Goal: Information Seeking & Learning: Learn about a topic

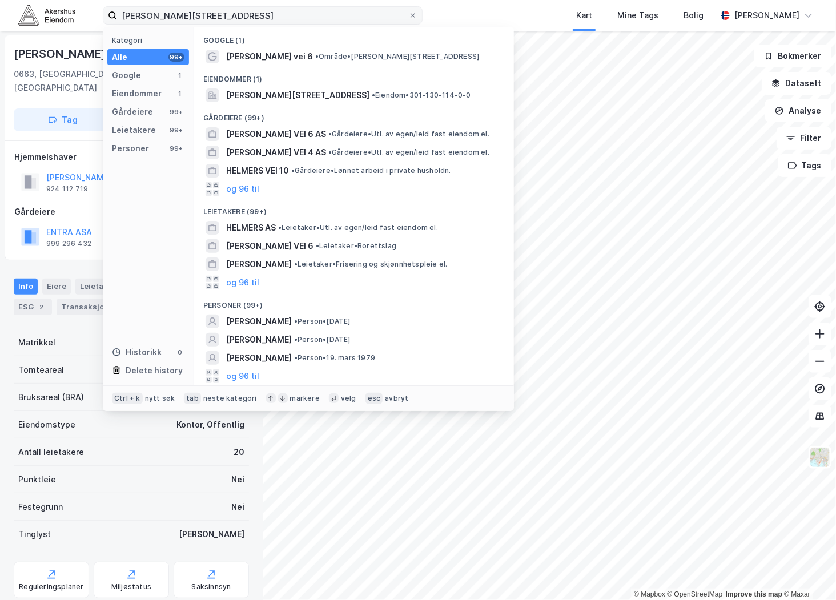
click at [174, 17] on input "[PERSON_NAME][STREET_ADDRESS]" at bounding box center [262, 15] width 291 height 17
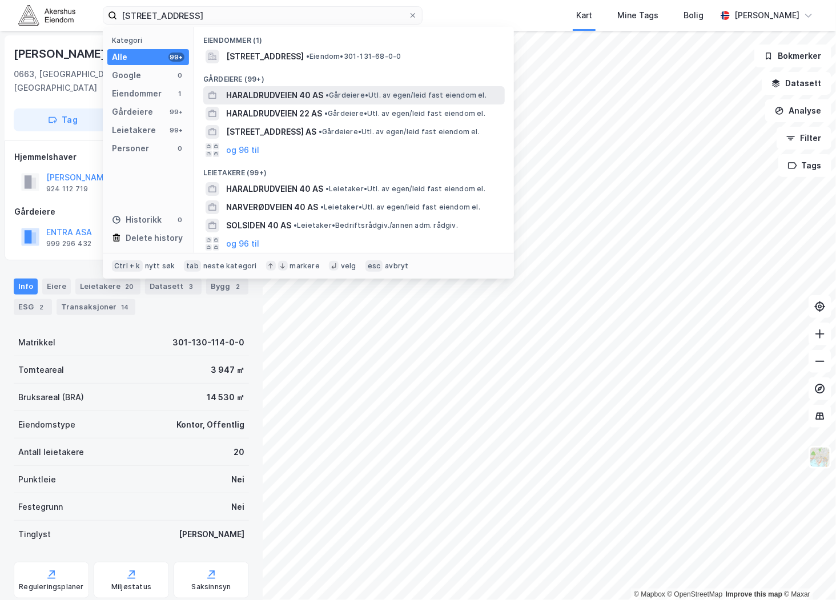
click at [323, 98] on span "HARALDRUDVEIEN 40 AS" at bounding box center [274, 95] width 97 height 14
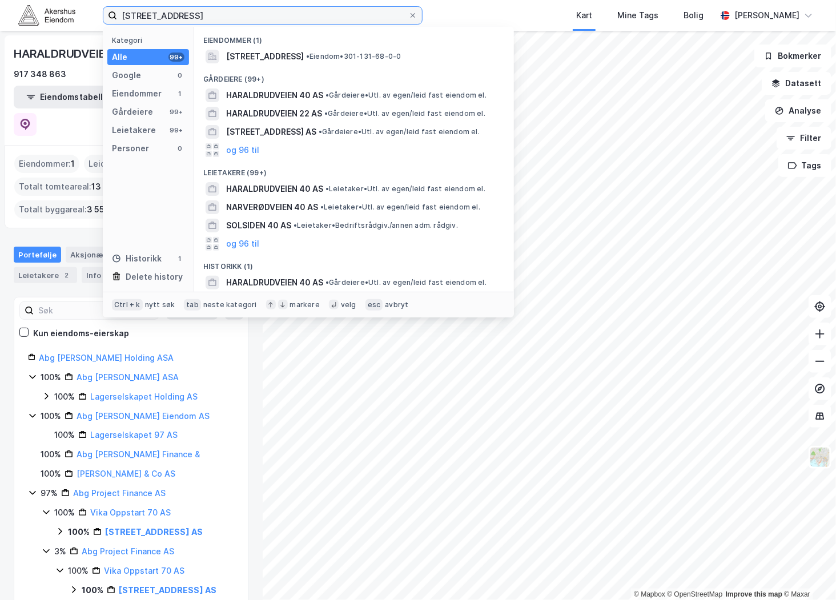
click at [219, 14] on input "[STREET_ADDRESS]" at bounding box center [262, 15] width 291 height 17
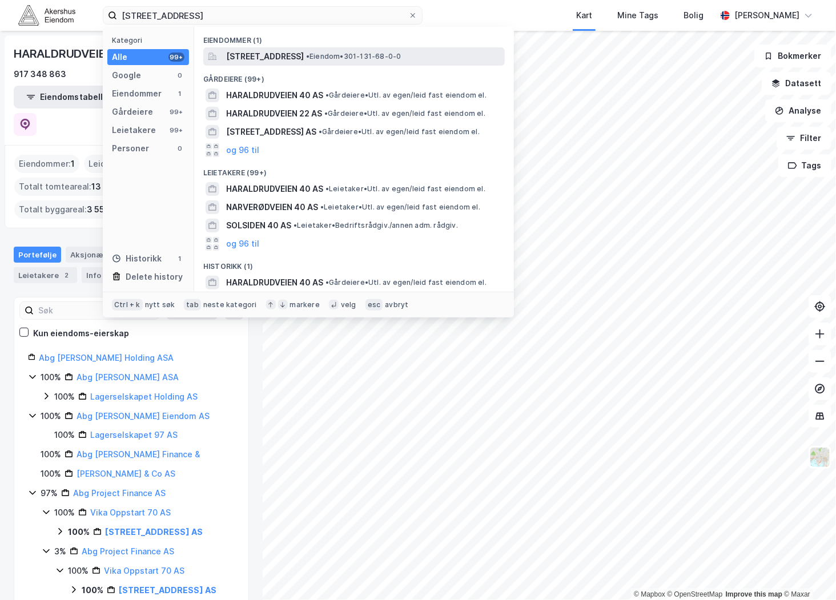
click at [272, 55] on span "[STREET_ADDRESS]" at bounding box center [265, 57] width 78 height 14
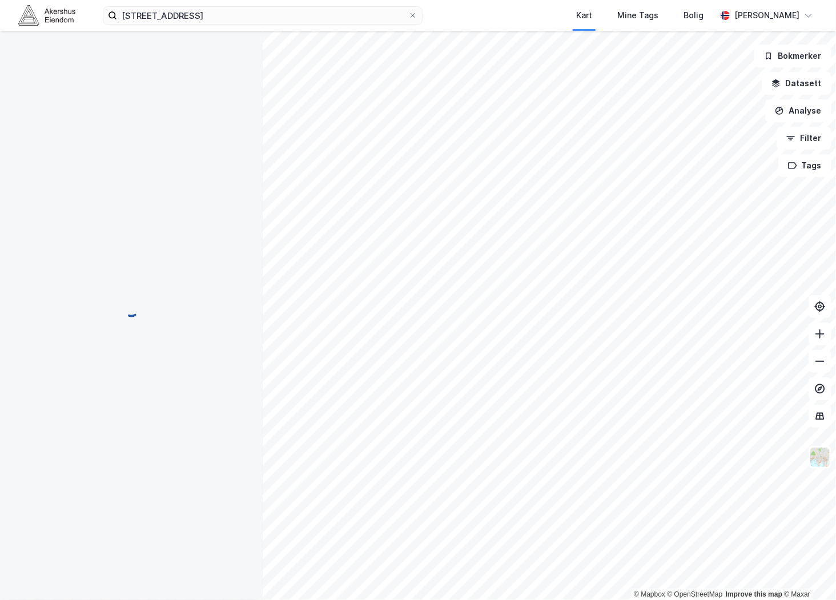
scroll to position [67, 0]
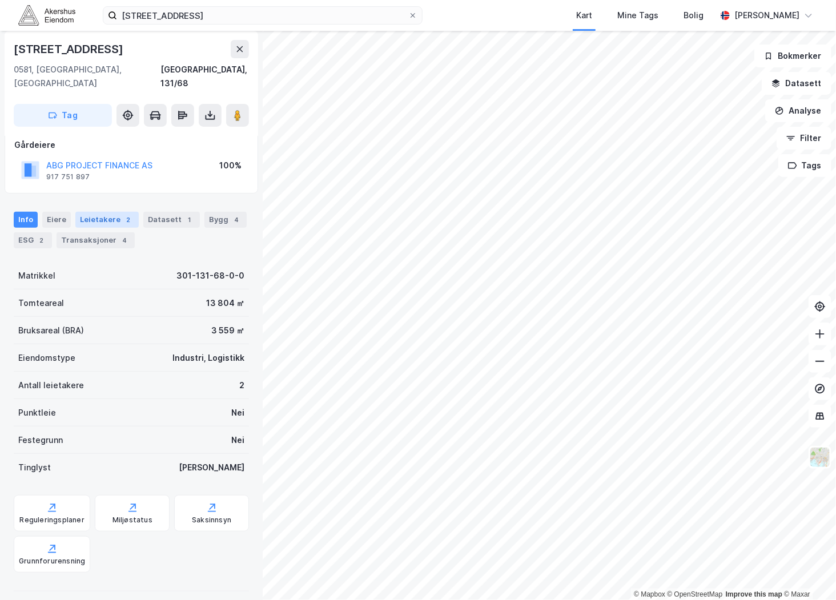
click at [93, 212] on div "Leietakere 2" at bounding box center [106, 220] width 63 height 16
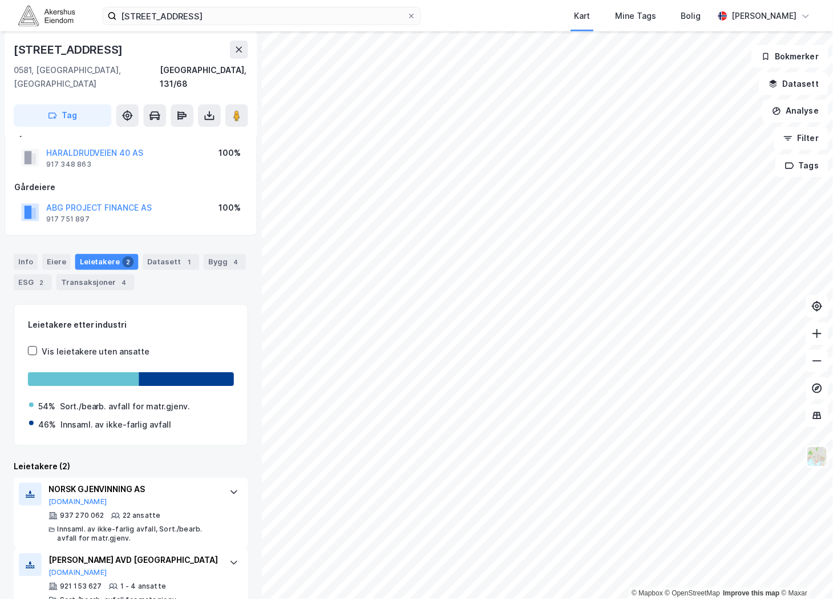
scroll to position [35, 0]
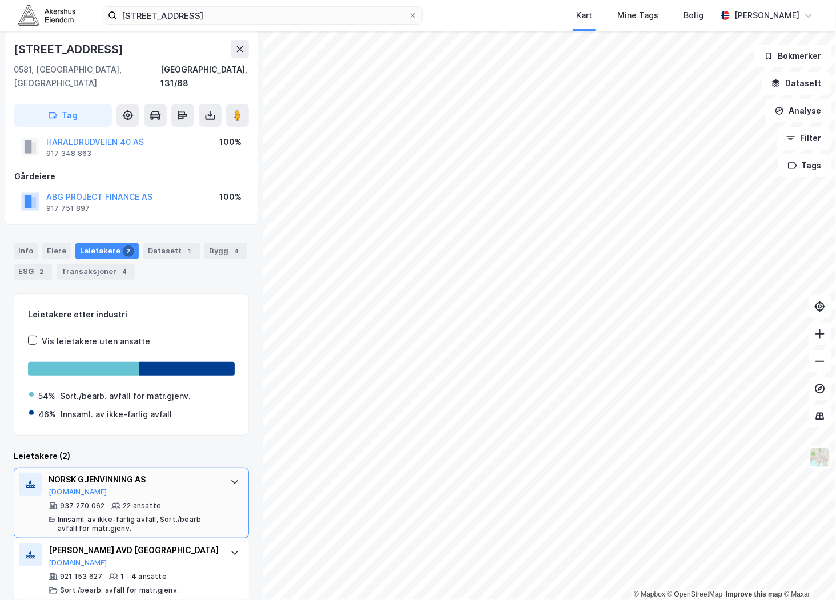
drag, startPoint x: 69, startPoint y: 478, endPoint x: 44, endPoint y: 461, distance: 30.7
click at [44, 468] on div "NORSK GJENVINNING AS [DOMAIN_NAME] 937 270 062 22 ansatte Innsaml. av ikke-farl…" at bounding box center [131, 503] width 235 height 71
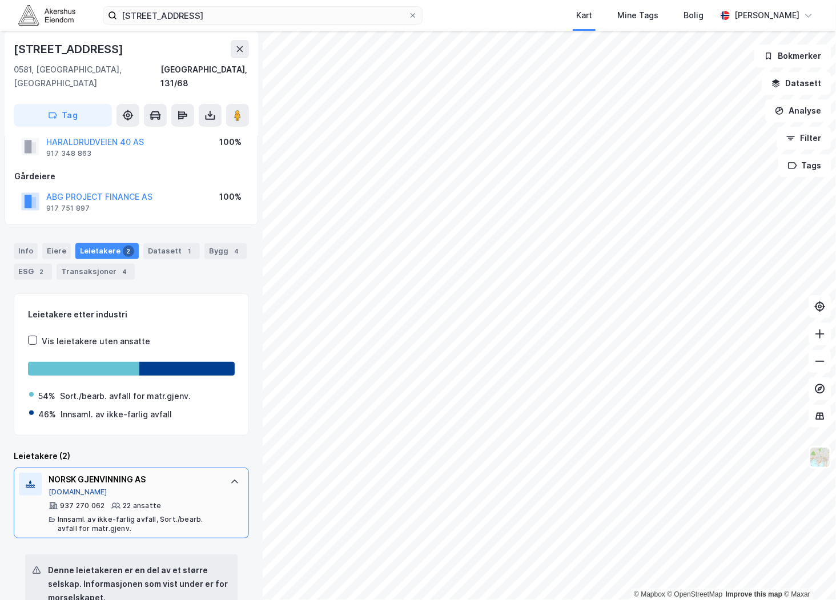
click at [55, 487] on button "[DOMAIN_NAME]" at bounding box center [78, 491] width 59 height 9
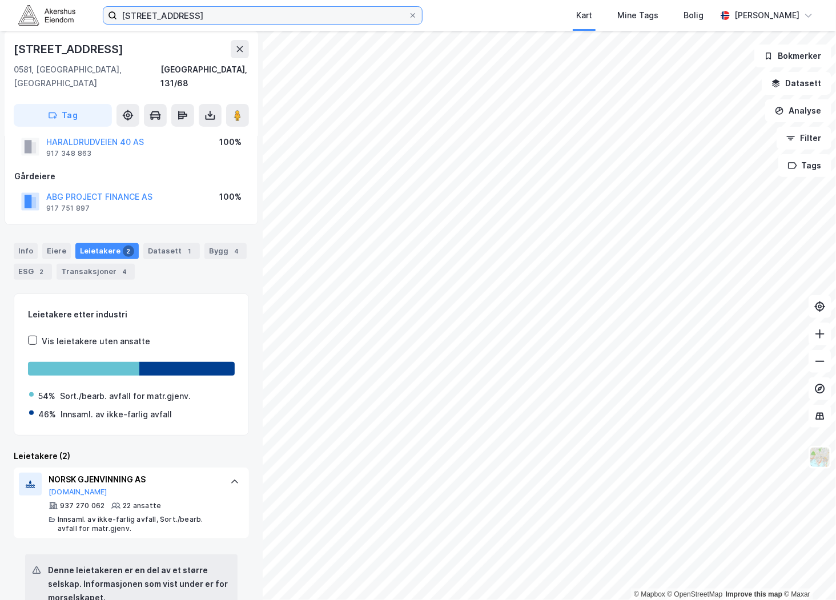
click at [239, 20] on input "[STREET_ADDRESS]" at bounding box center [262, 15] width 291 height 17
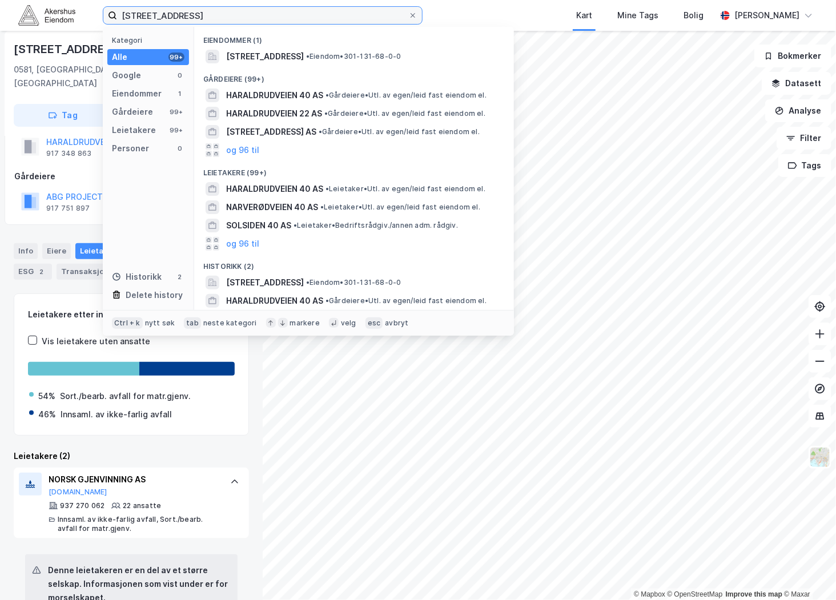
click at [237, 20] on input "[STREET_ADDRESS]" at bounding box center [262, 15] width 291 height 17
click at [236, 20] on input "[STREET_ADDRESS]" at bounding box center [262, 15] width 291 height 17
click at [235, 20] on input "[STREET_ADDRESS]" at bounding box center [262, 15] width 291 height 17
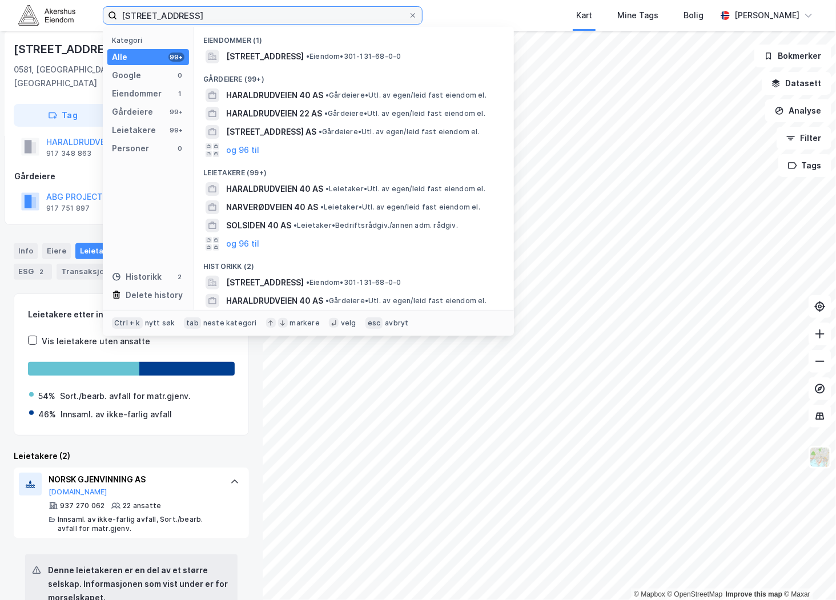
paste input "Asakveien 115, 1923 [GEOGRAPHIC_DATA]"
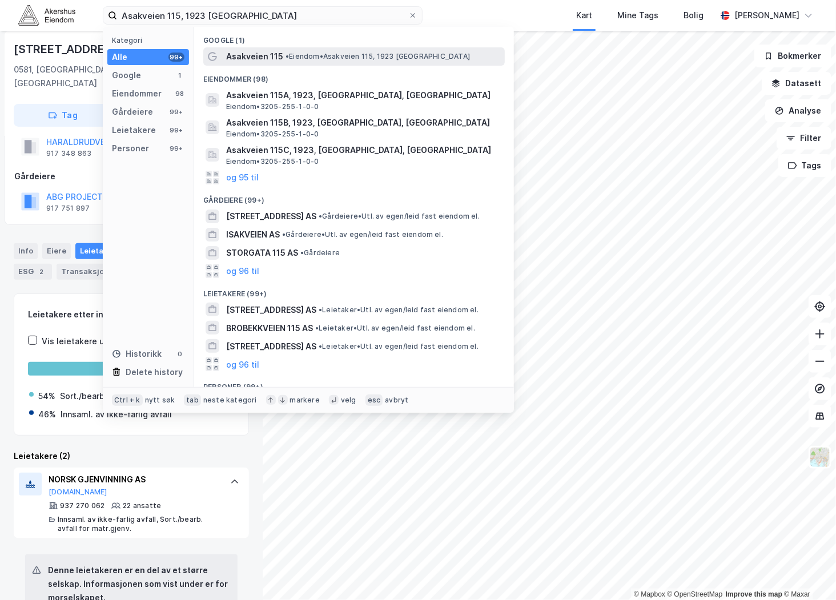
click at [306, 61] on span "• [PERSON_NAME] 115, 1923 [GEOGRAPHIC_DATA]" at bounding box center [377, 56] width 184 height 9
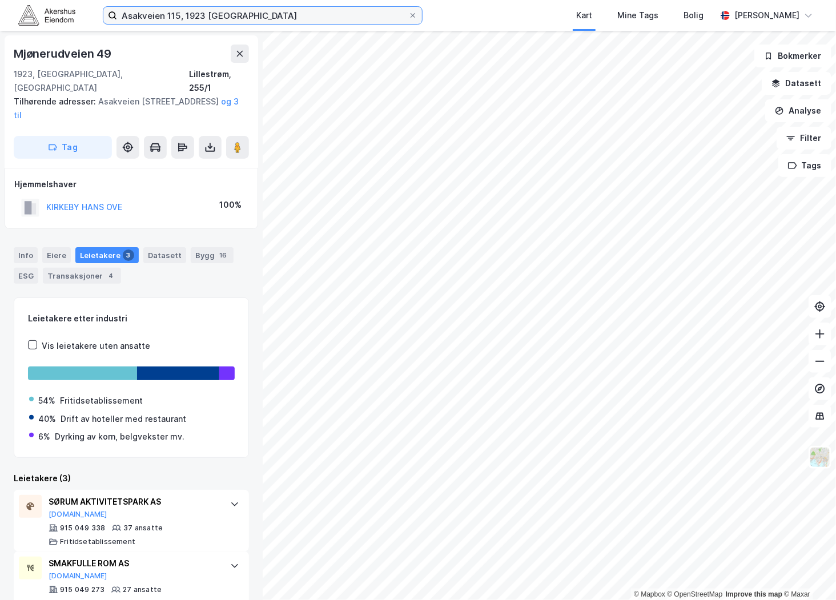
click at [227, 18] on input "Asakveien 115, 1923 [GEOGRAPHIC_DATA]" at bounding box center [262, 15] width 291 height 17
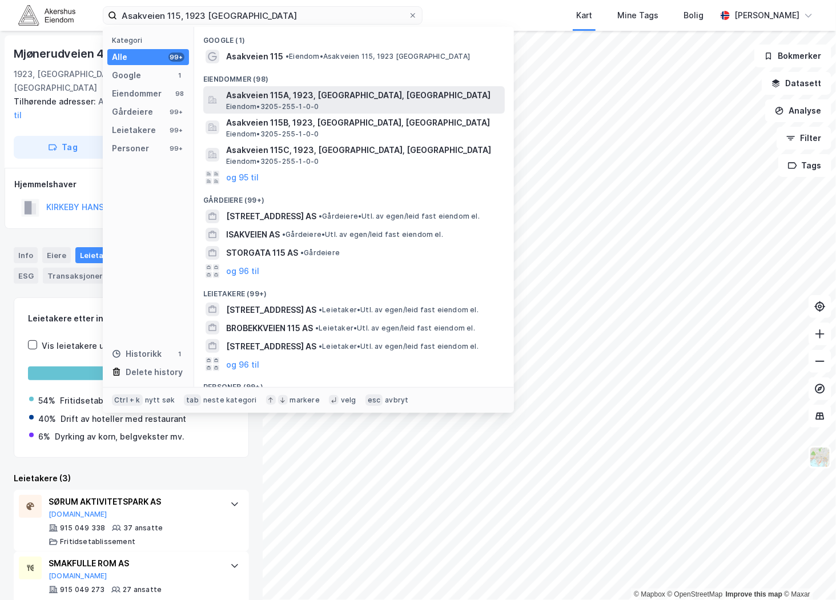
click at [287, 102] on span "Eiendom • 3205-255-1-0-0" at bounding box center [272, 106] width 92 height 9
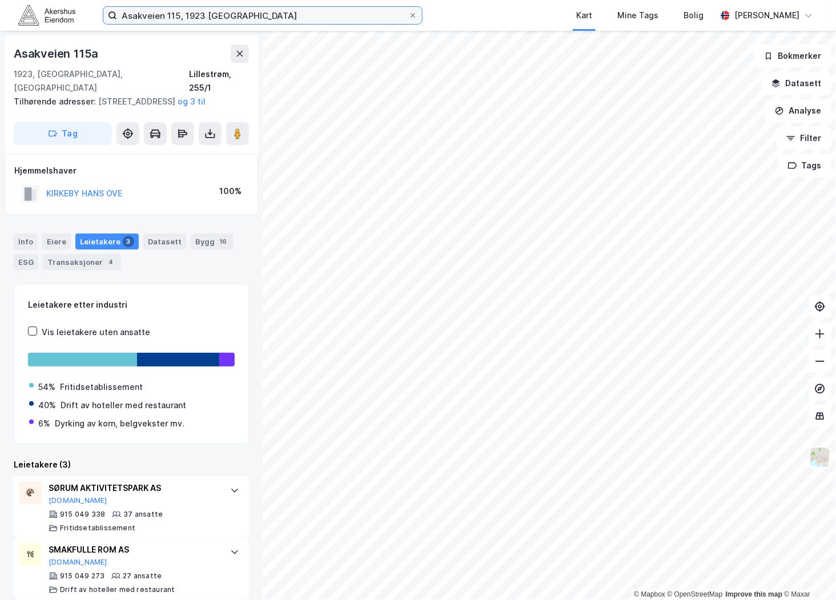
click at [233, 15] on input "Asakveien 115, 1923 [GEOGRAPHIC_DATA]" at bounding box center [262, 15] width 291 height 17
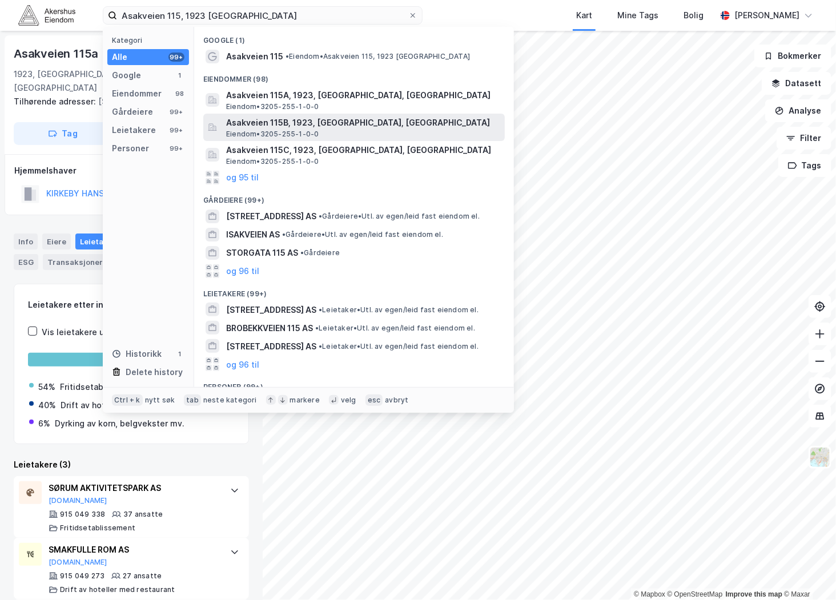
click at [309, 121] on span "Asakveien 115B, 1923, [GEOGRAPHIC_DATA], [GEOGRAPHIC_DATA]" at bounding box center [363, 123] width 274 height 14
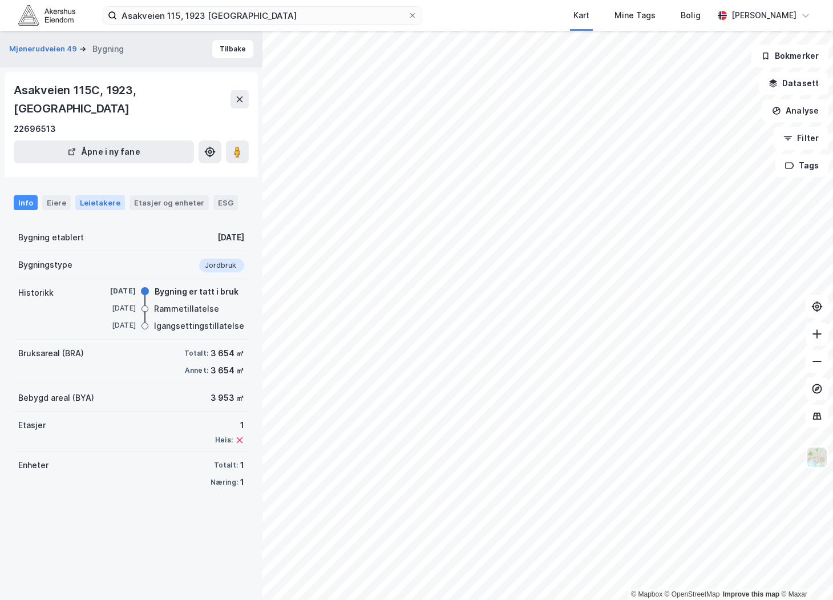
click at [93, 195] on div "Leietakere" at bounding box center [100, 202] width 50 height 15
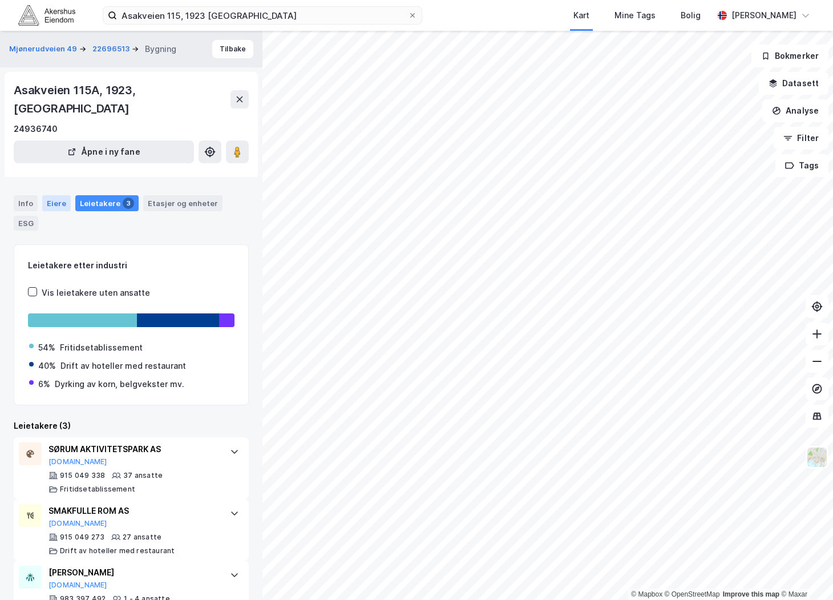
click at [55, 195] on div "Eiere" at bounding box center [56, 203] width 29 height 16
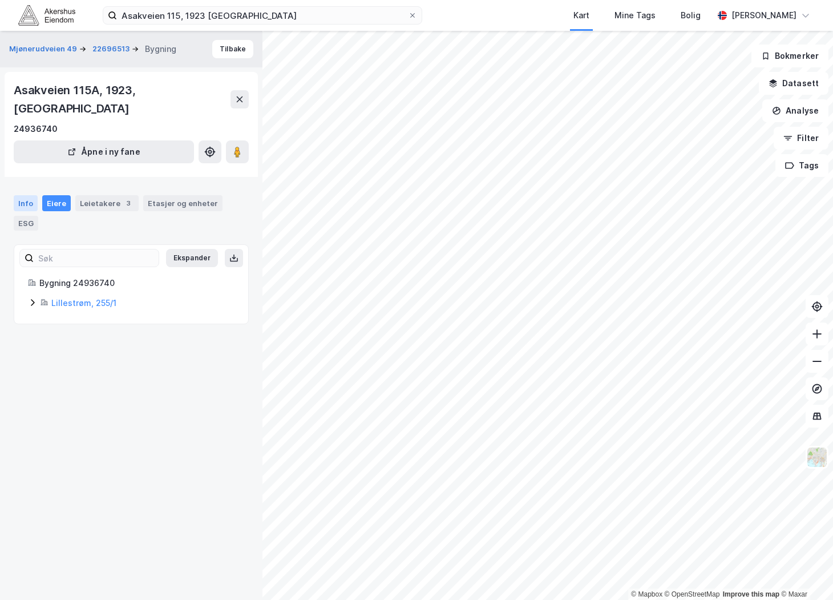
click at [31, 195] on div "Info" at bounding box center [26, 203] width 24 height 16
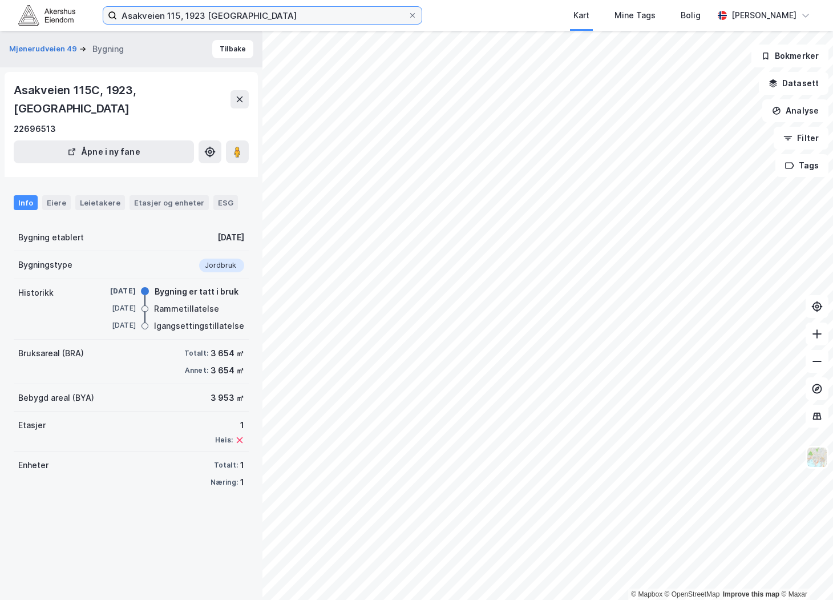
click at [260, 21] on input "Asakveien 115, 1923 [GEOGRAPHIC_DATA]" at bounding box center [262, 15] width 291 height 17
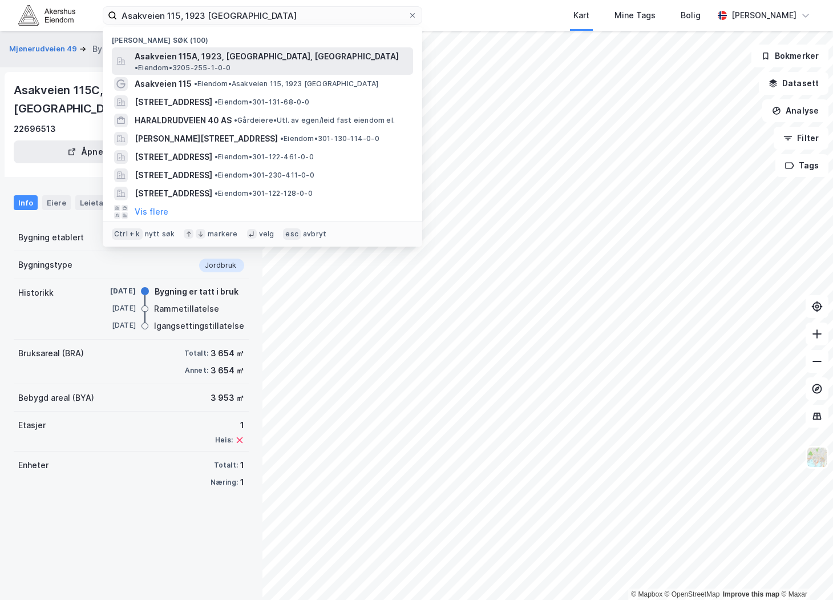
click at [266, 53] on span "Asakveien 115A, 1923, [GEOGRAPHIC_DATA], [GEOGRAPHIC_DATA]" at bounding box center [267, 57] width 264 height 14
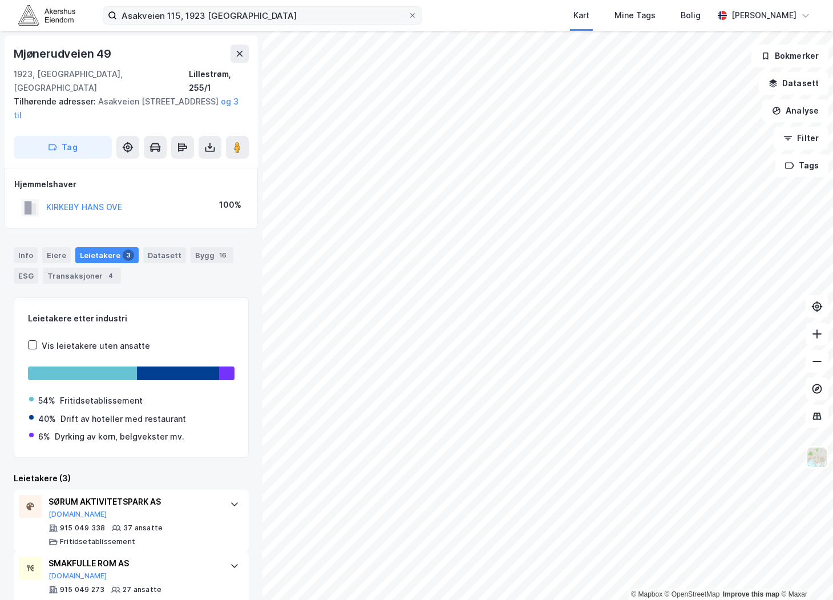
drag, startPoint x: 228, startPoint y: 27, endPoint x: 221, endPoint y: 22, distance: 8.9
click at [226, 26] on div "Asakveien 115, 1923 Sørum Kart Mine Tags Bolig [PERSON_NAME]" at bounding box center [416, 15] width 833 height 31
click at [216, 18] on input "Asakveien 115, 1923 [GEOGRAPHIC_DATA]" at bounding box center [262, 15] width 291 height 17
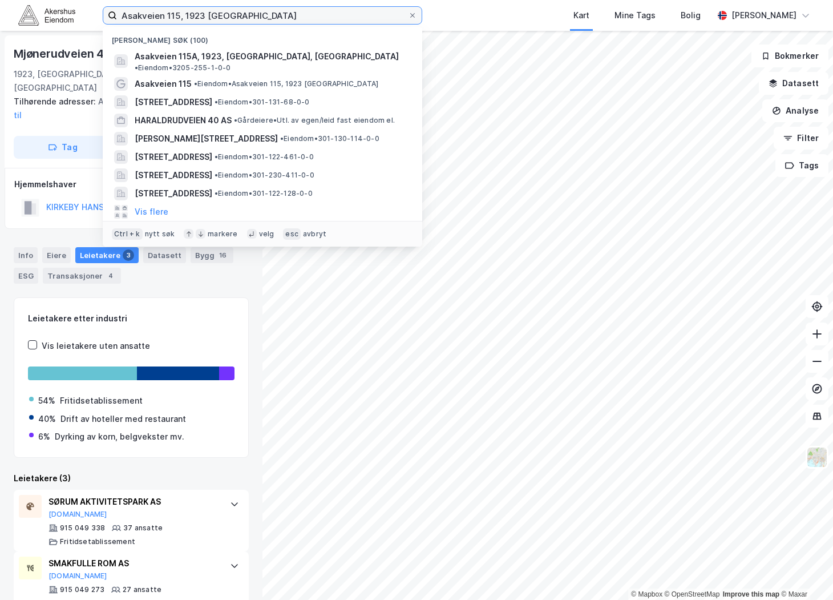
click at [216, 18] on input "Asakveien 115, 1923 [GEOGRAPHIC_DATA]" at bounding box center [262, 15] width 291 height 17
paste input "[STREET_ADDRESS] Vinterbro"
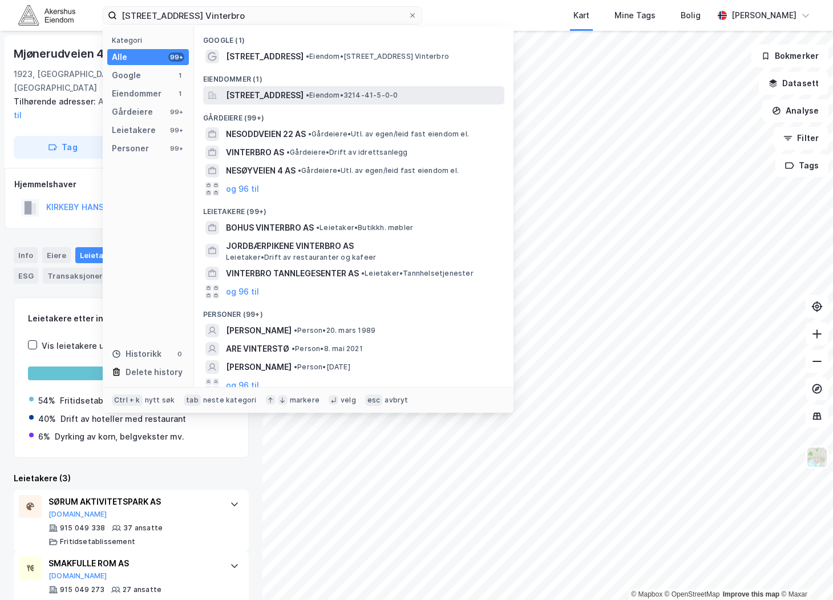
click at [300, 99] on span "[STREET_ADDRESS]" at bounding box center [265, 95] width 78 height 14
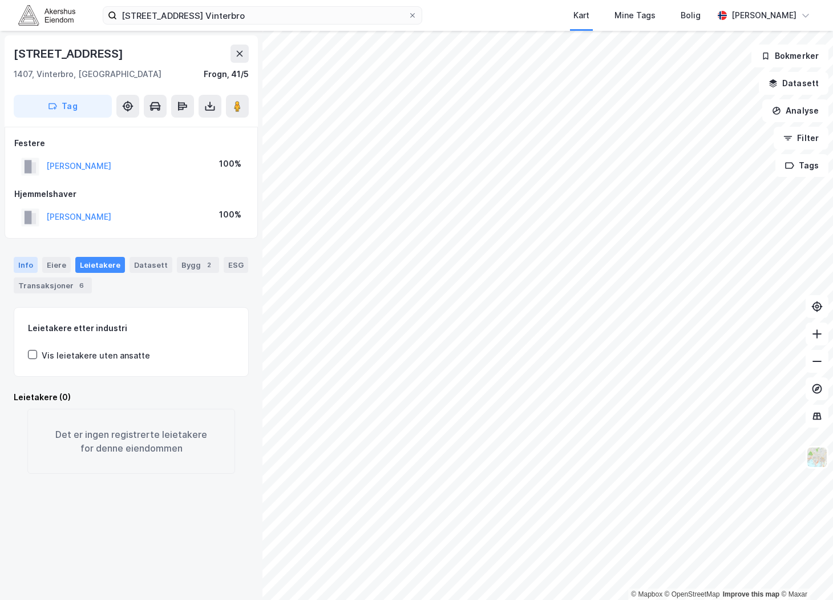
click at [29, 265] on div "Info" at bounding box center [26, 265] width 24 height 16
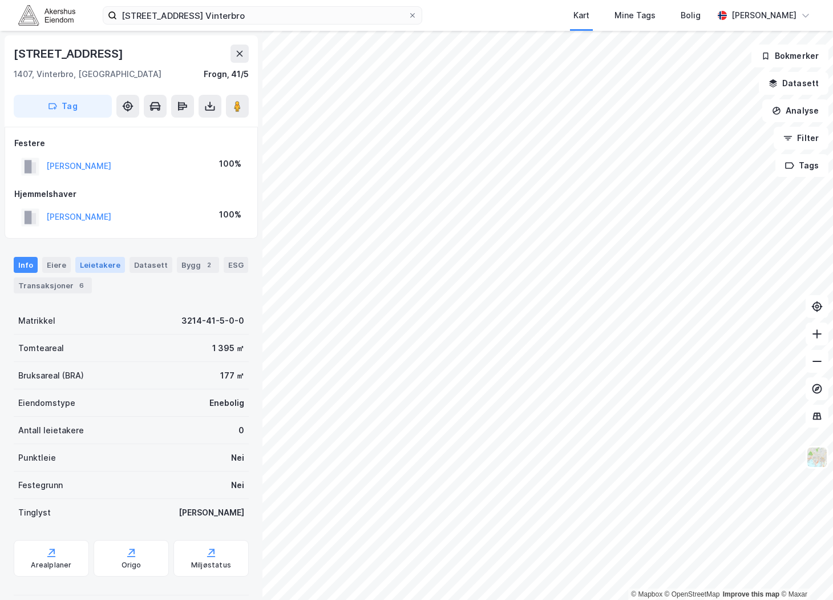
click at [93, 269] on div "Leietakere" at bounding box center [100, 265] width 50 height 16
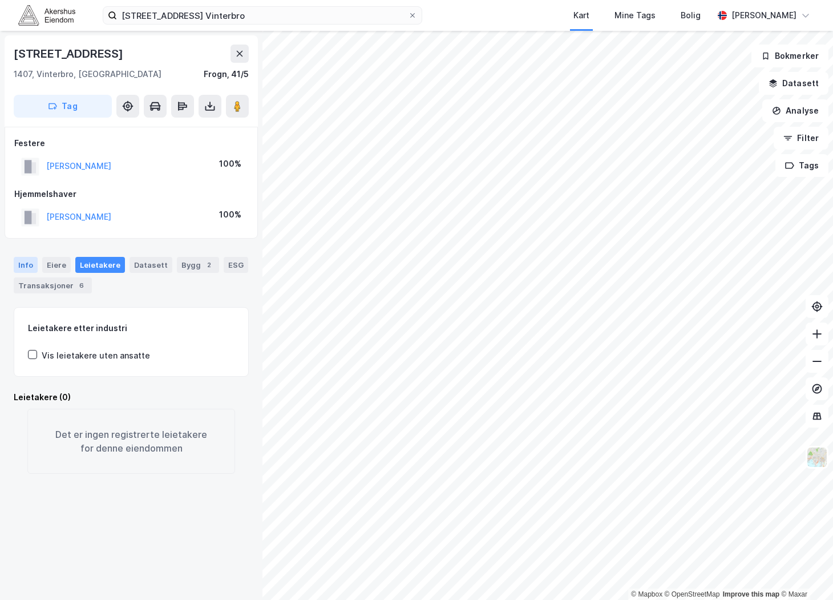
click at [35, 265] on div "Info" at bounding box center [26, 265] width 24 height 16
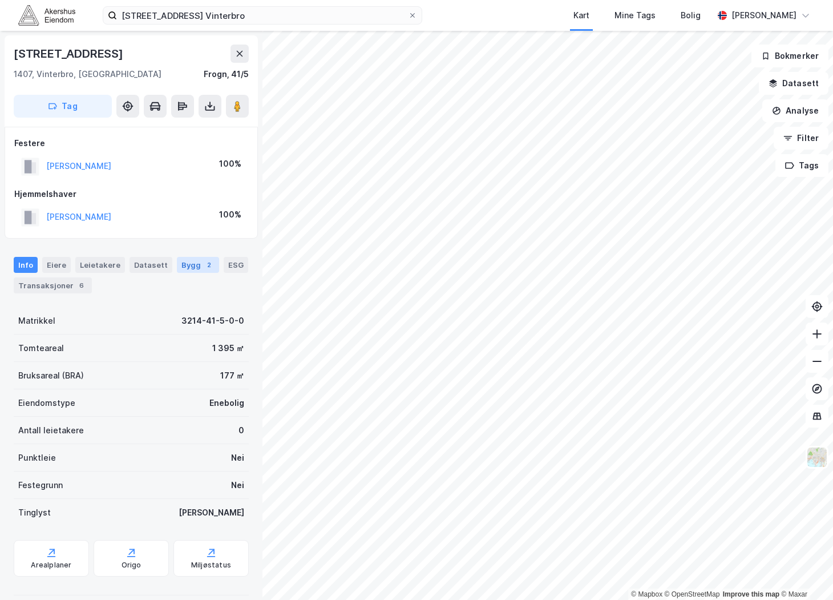
click at [191, 268] on div "Bygg 2" at bounding box center [198, 265] width 42 height 16
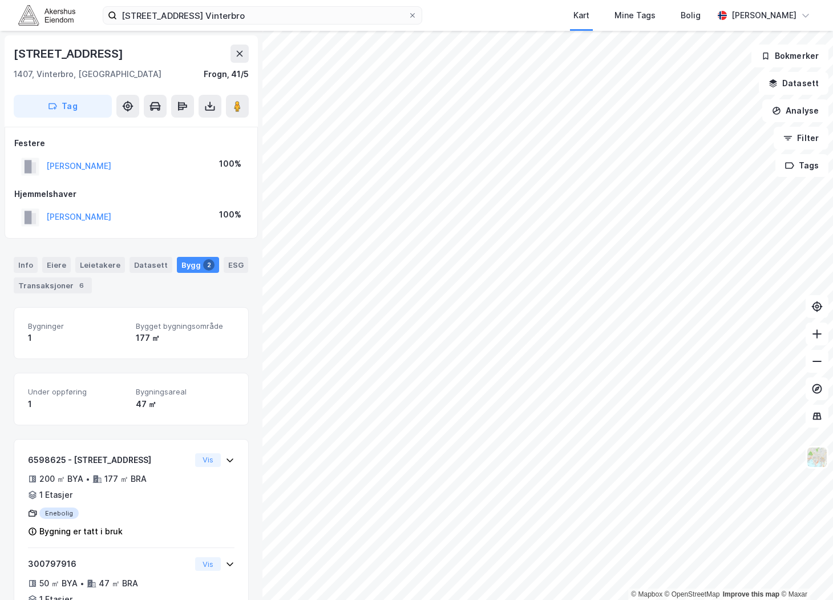
click at [191, 267] on div "Bygg 2" at bounding box center [198, 265] width 42 height 16
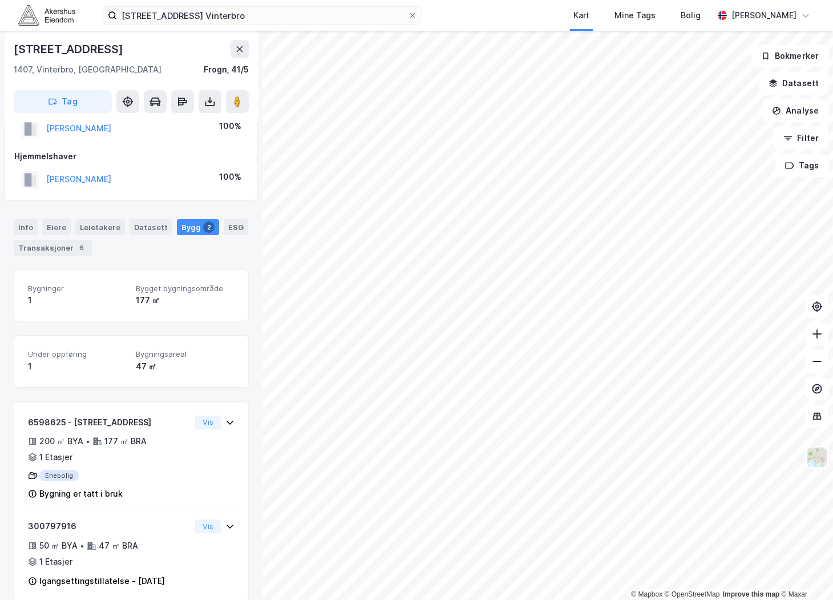
scroll to position [67, 0]
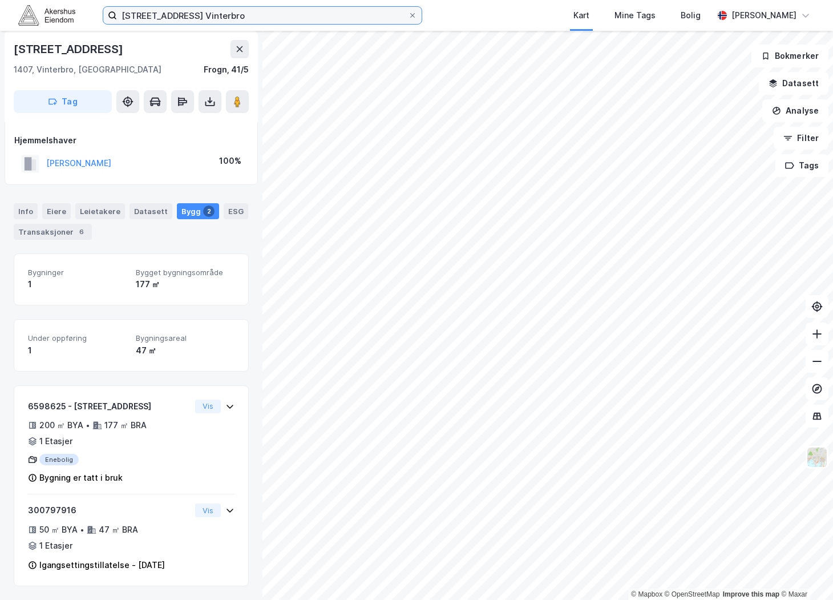
click at [187, 10] on input "[STREET_ADDRESS] Vinterbro" at bounding box center [262, 15] width 291 height 17
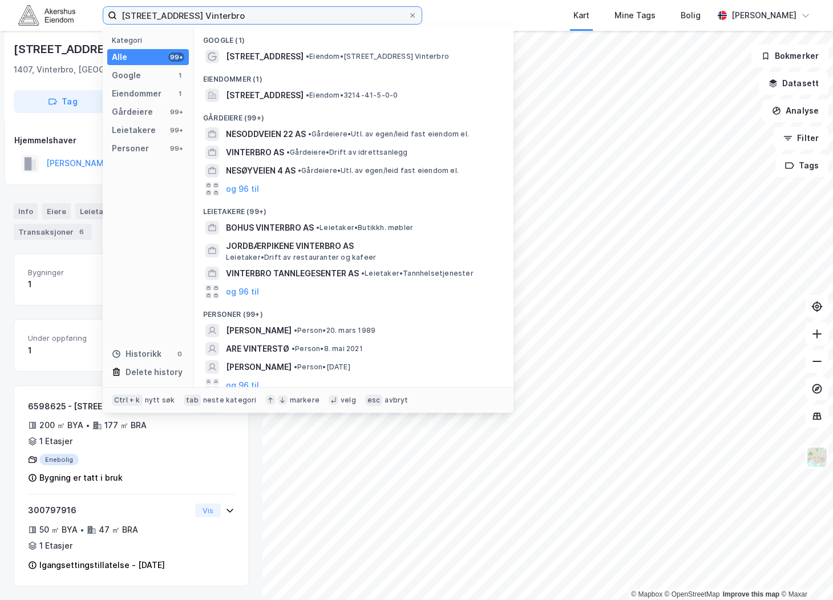
click at [187, 10] on input "[STREET_ADDRESS] Vinterbro" at bounding box center [262, 15] width 291 height 17
paste input "Sota [STREET_ADDRESS]"
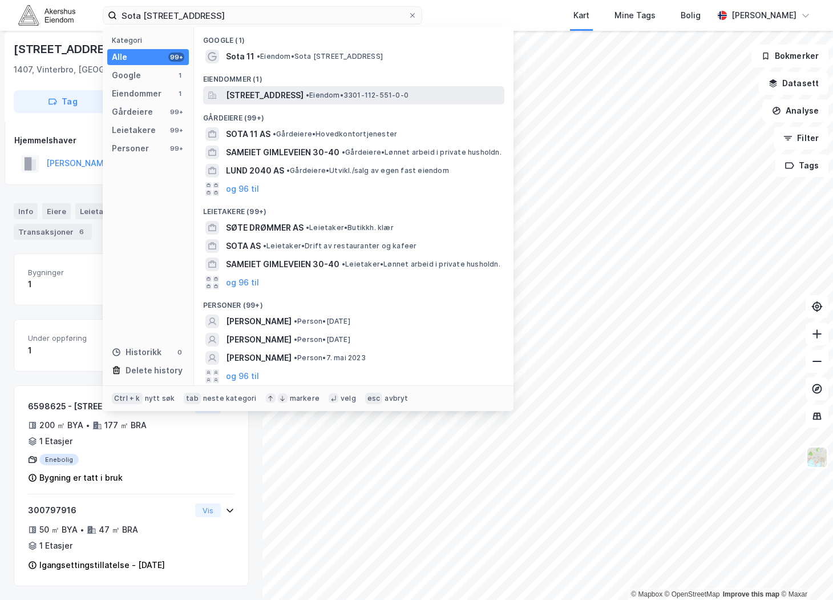
click at [301, 94] on span "[STREET_ADDRESS]" at bounding box center [265, 95] width 78 height 14
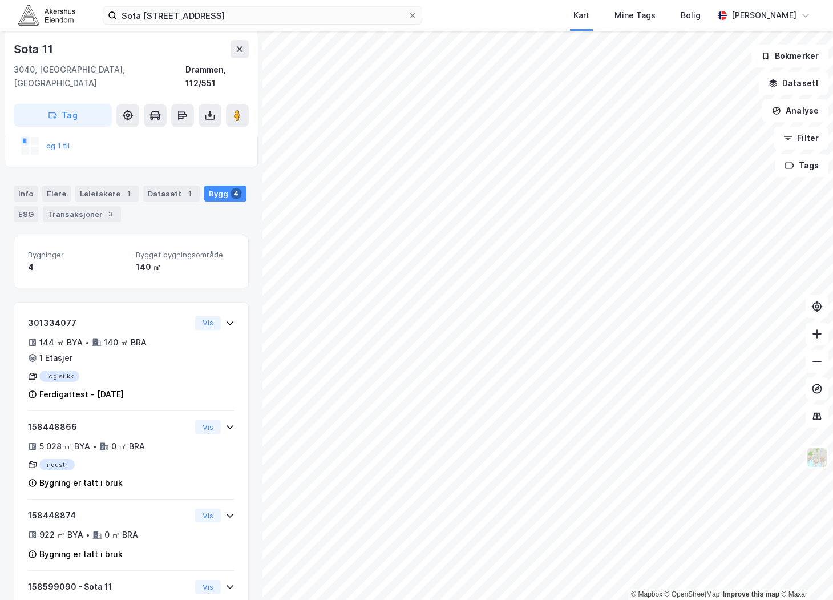
scroll to position [234, 0]
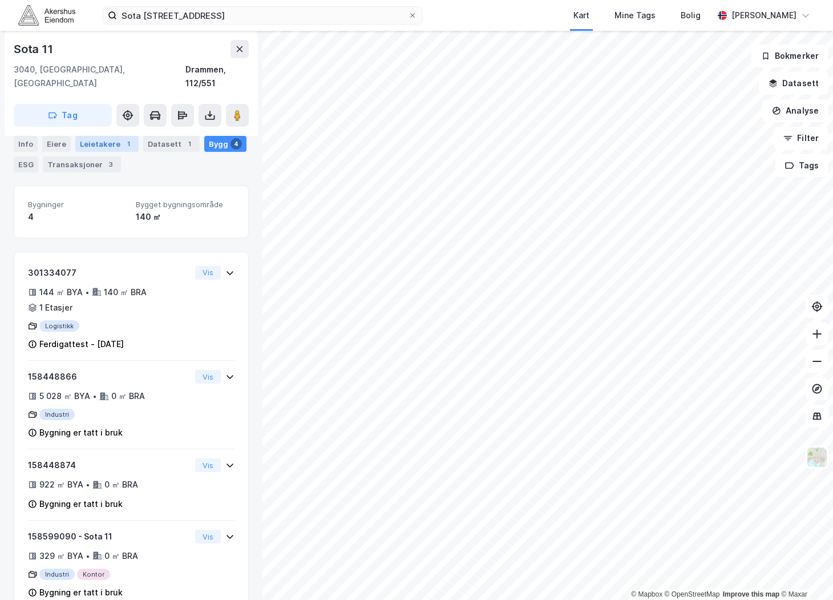
click at [96, 140] on div "Leietakere 1" at bounding box center [106, 144] width 63 height 16
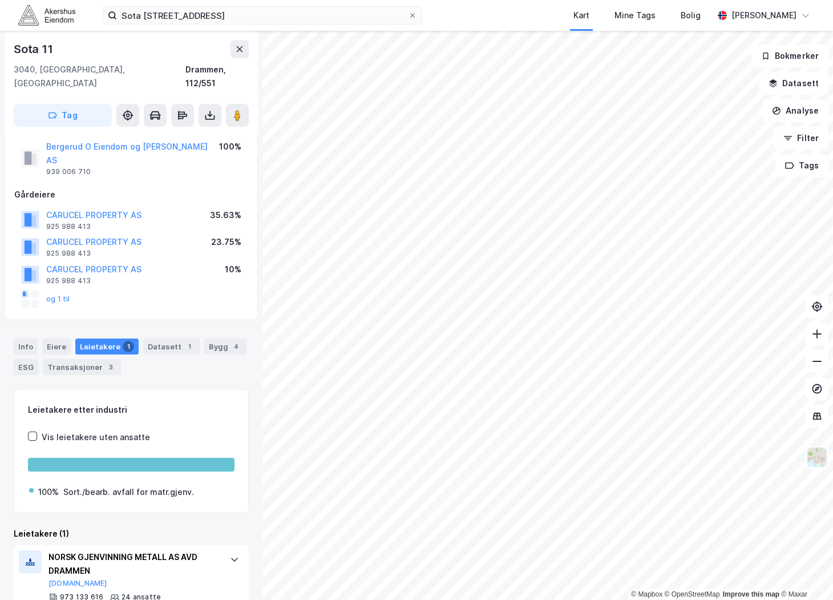
scroll to position [37, 0]
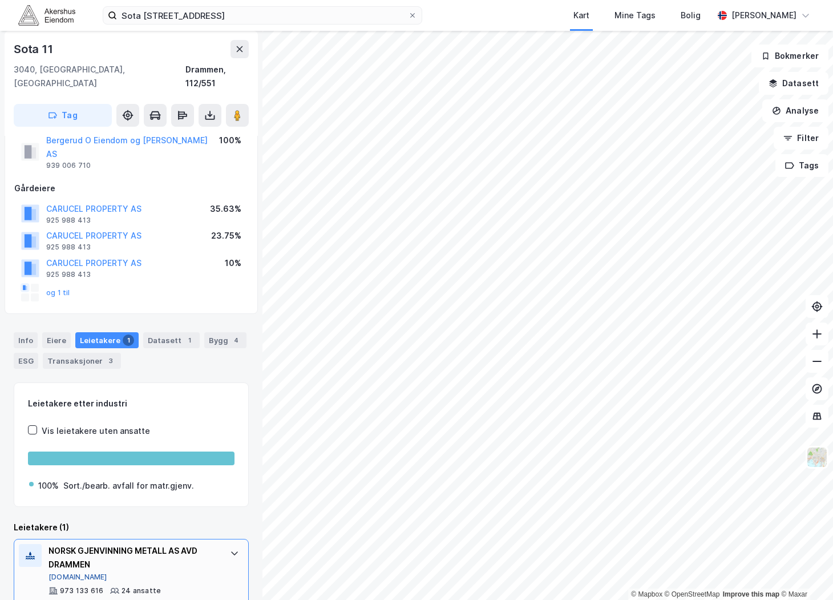
click at [58, 573] on button "[DOMAIN_NAME]" at bounding box center [78, 577] width 59 height 9
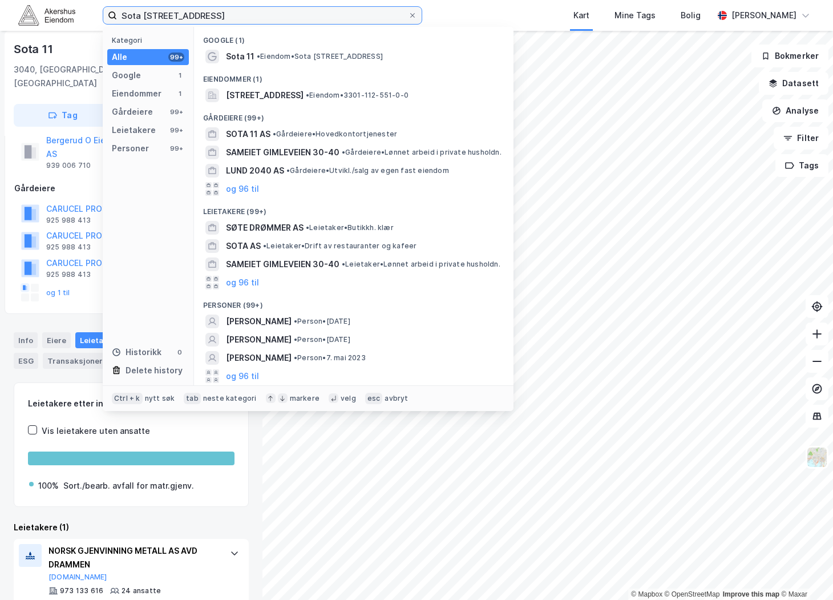
drag, startPoint x: 254, startPoint y: 18, endPoint x: -101, endPoint y: 55, distance: 357.0
click at [0, 55] on html "Sota 11, 3040 Drammen Kategori Alle 99+ Google 1 Eiendommer 1 Gårdeiere 99+ Lei…" at bounding box center [416, 300] width 833 height 600
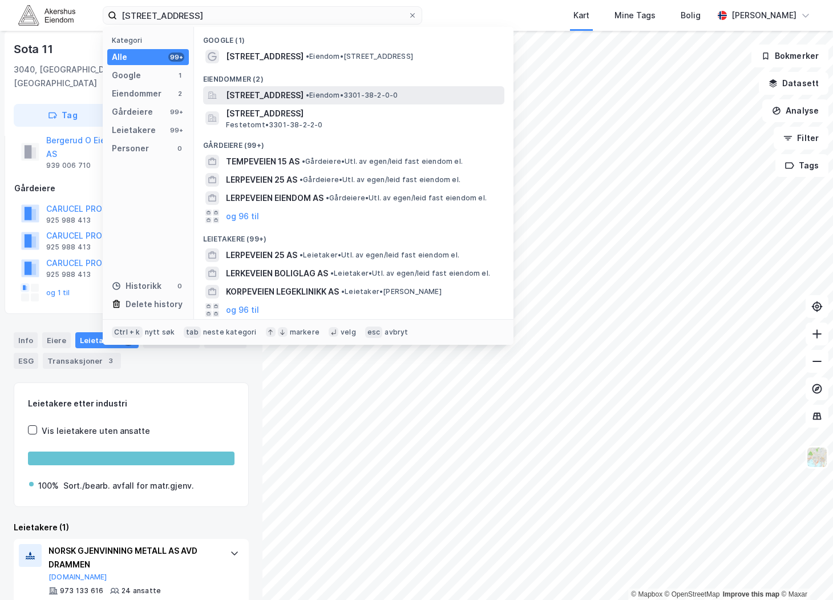
click at [304, 99] on span "[STREET_ADDRESS]" at bounding box center [265, 95] width 78 height 14
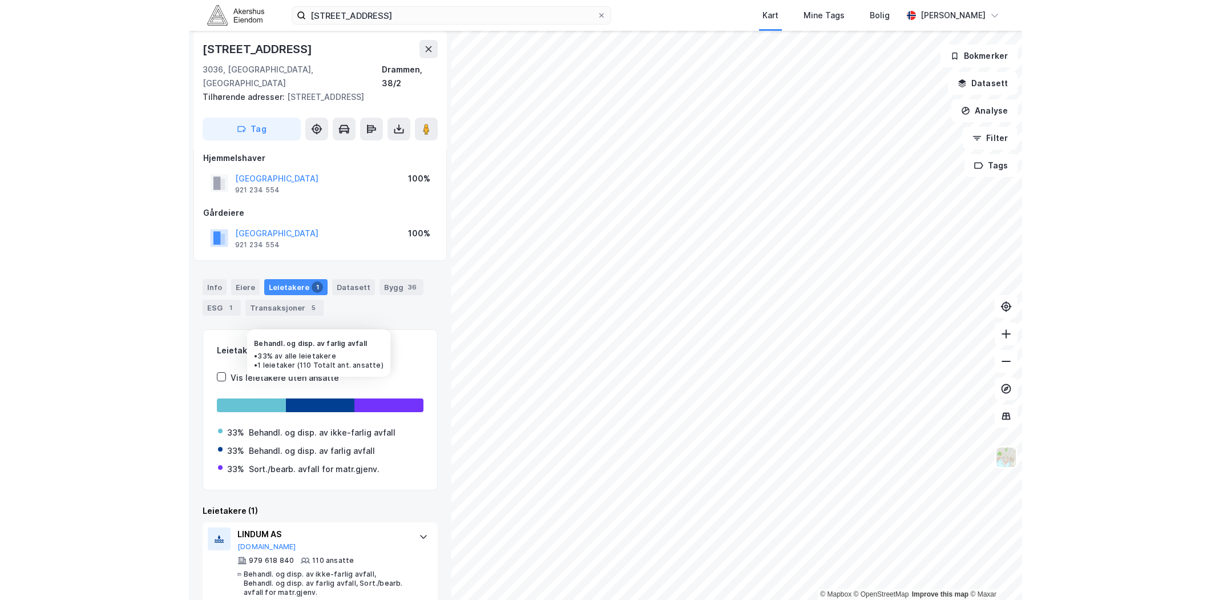
scroll to position [15, 0]
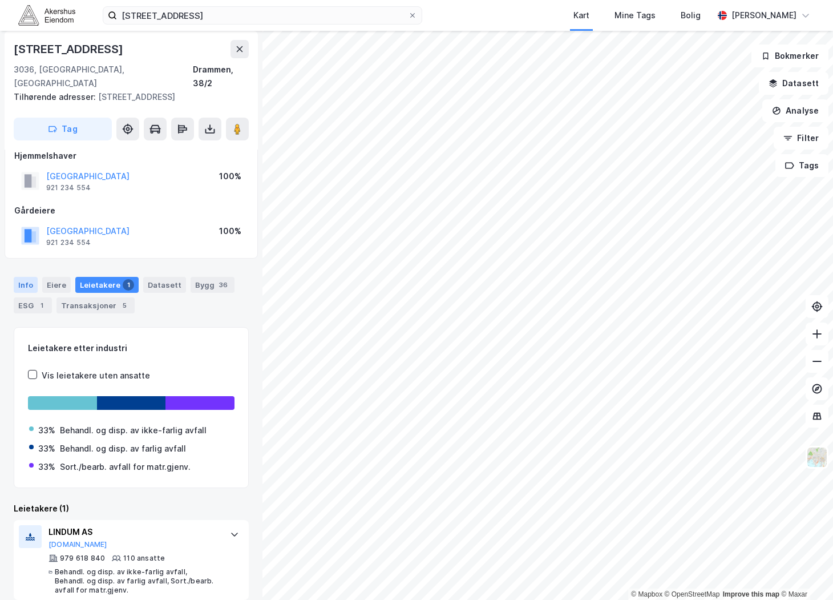
click at [31, 277] on div "Info" at bounding box center [26, 285] width 24 height 16
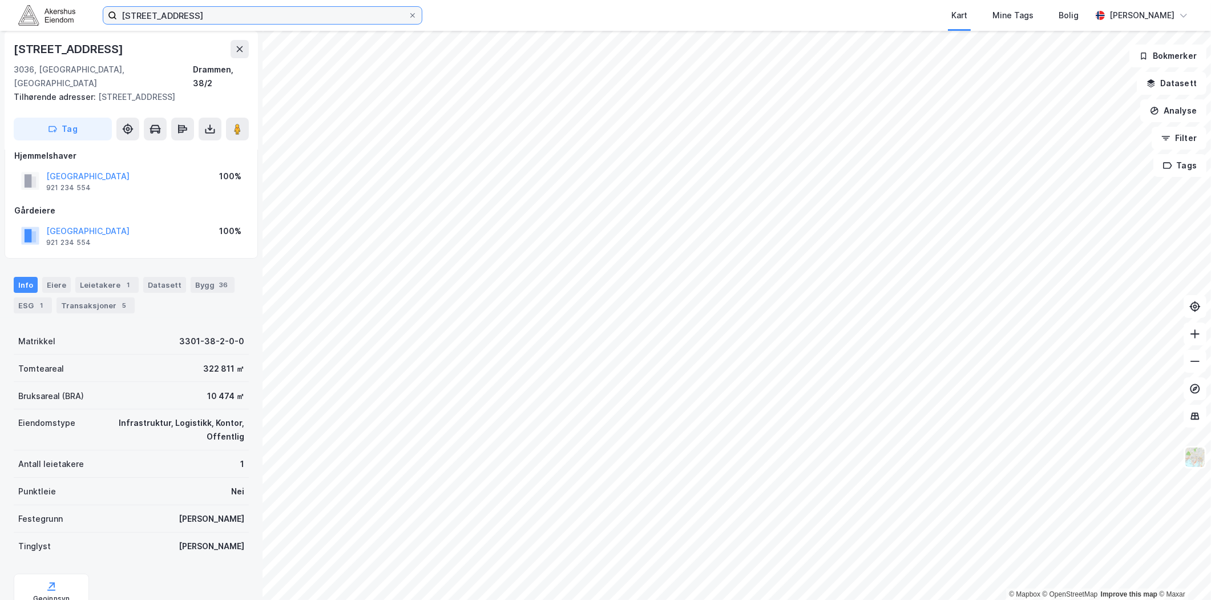
click at [158, 18] on input "[STREET_ADDRESS]" at bounding box center [262, 15] width 291 height 17
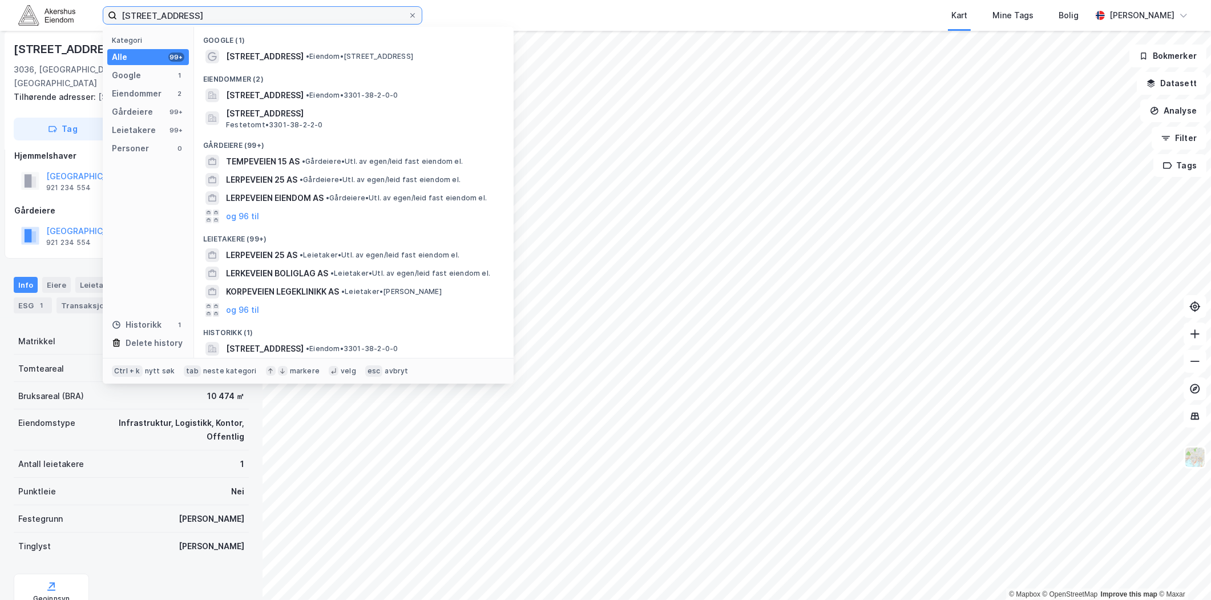
click at [157, 18] on input "[STREET_ADDRESS]" at bounding box center [262, 15] width 291 height 17
paste input "Stålfjæra 11"
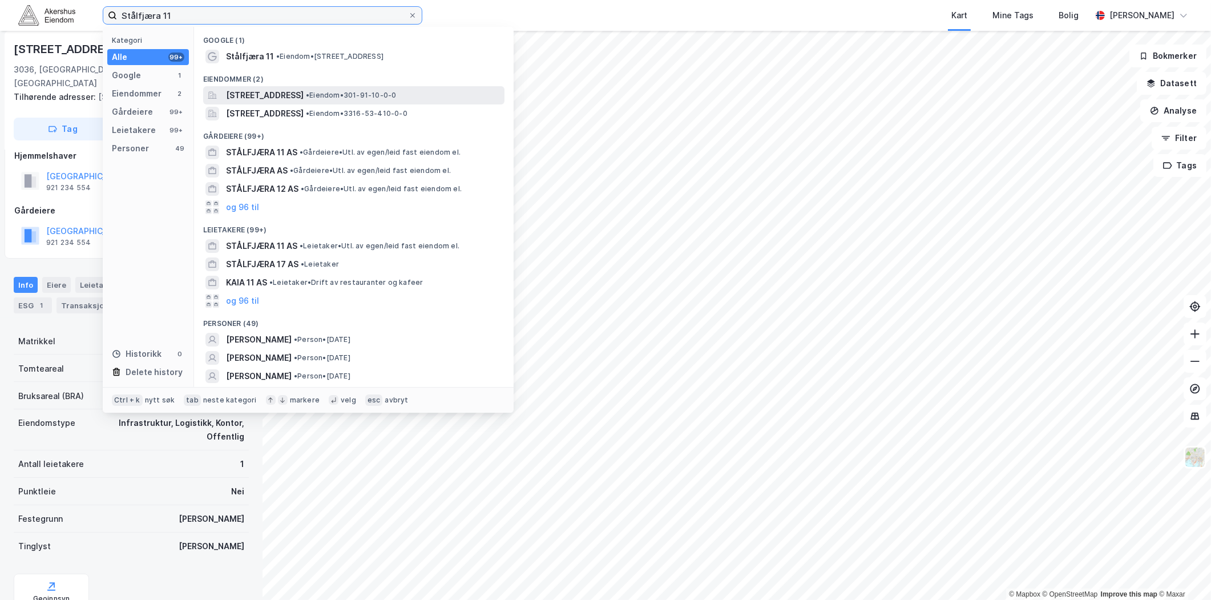
type input "Stålfjæra 11"
click at [288, 98] on span "[STREET_ADDRESS]" at bounding box center [265, 95] width 78 height 14
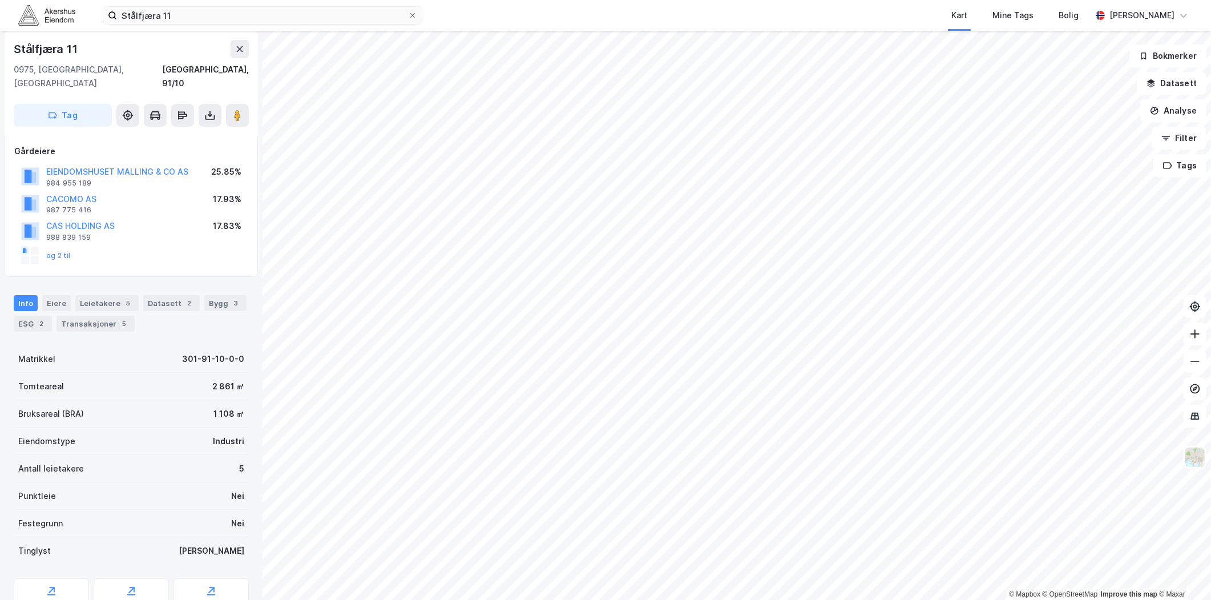
scroll to position [78, 0]
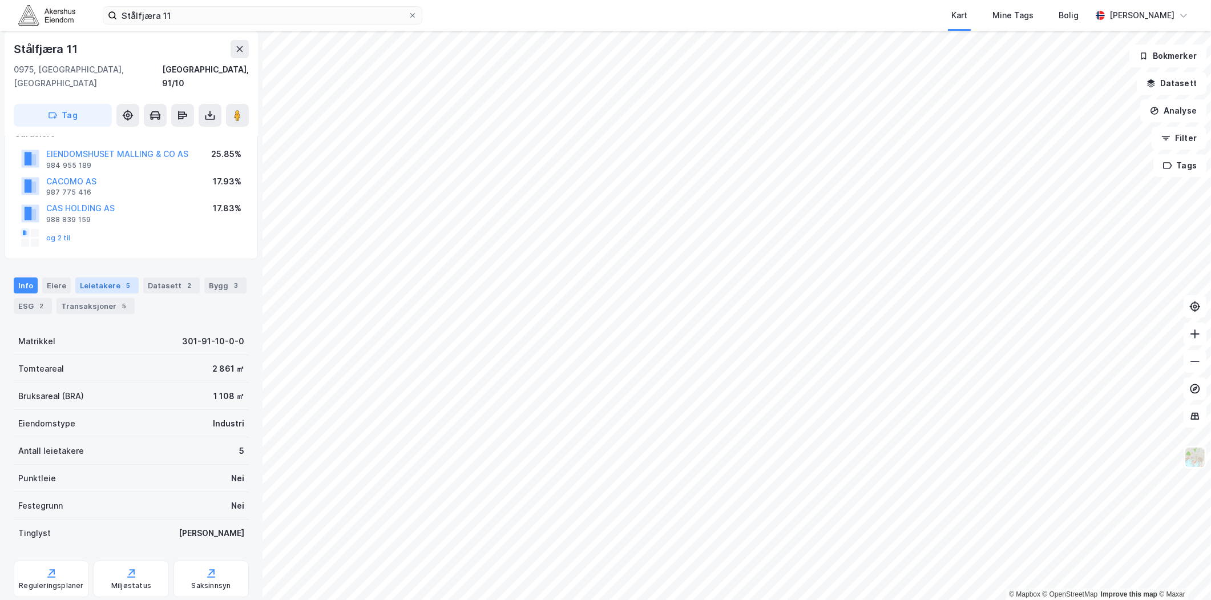
click at [96, 277] on div "Leietakere 5" at bounding box center [106, 285] width 63 height 16
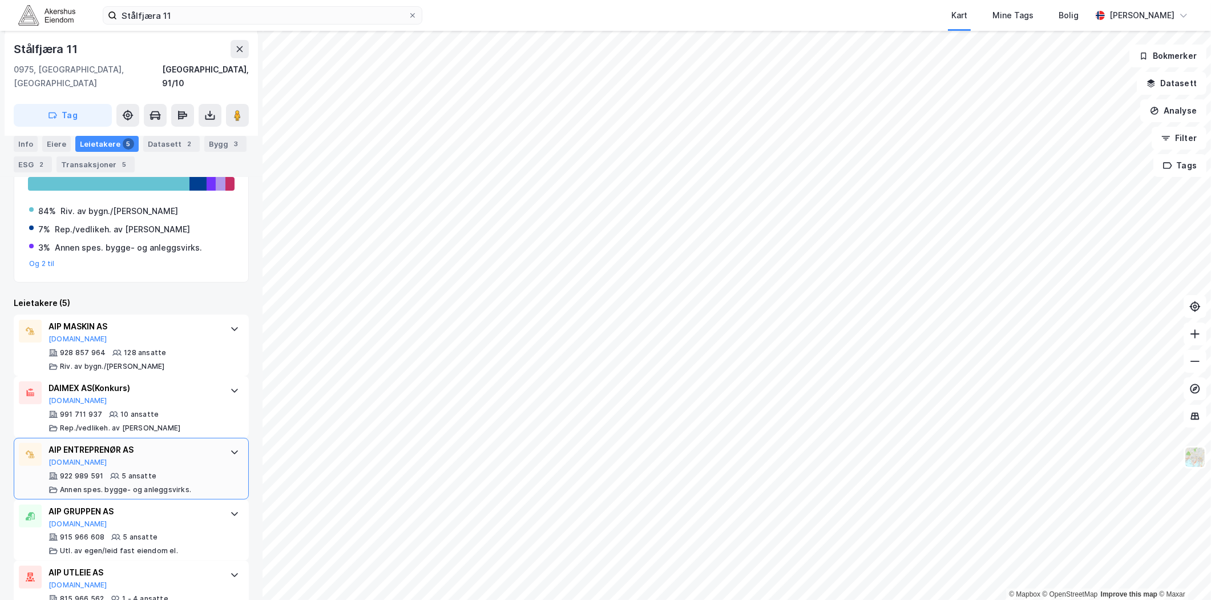
scroll to position [321, 0]
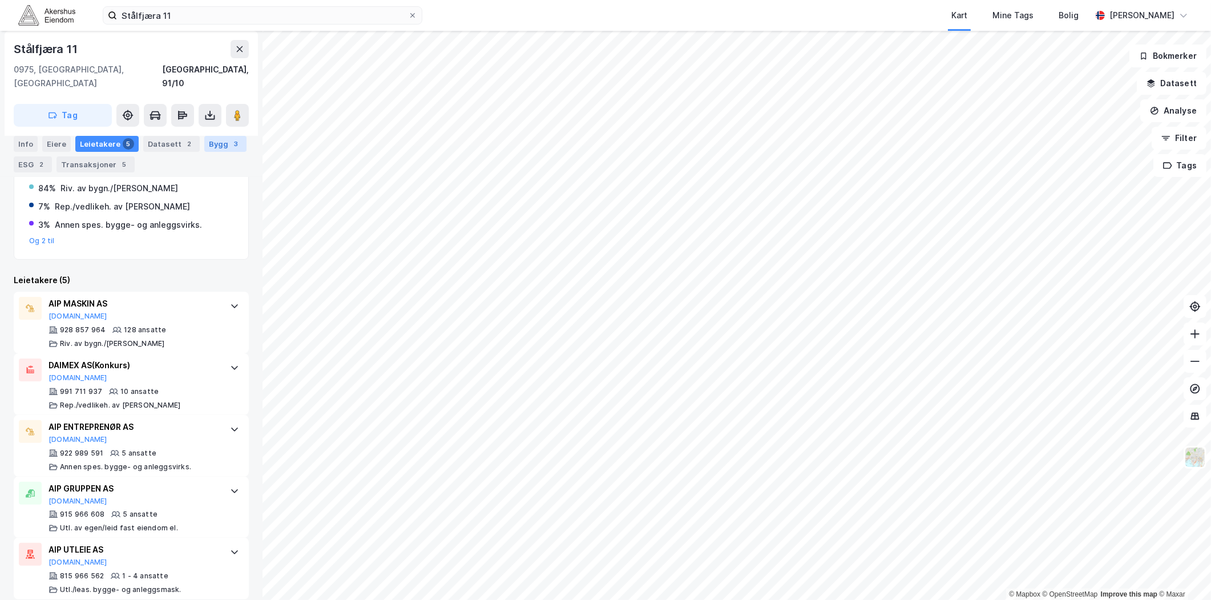
click at [217, 144] on div "Bygg 3" at bounding box center [225, 144] width 42 height 16
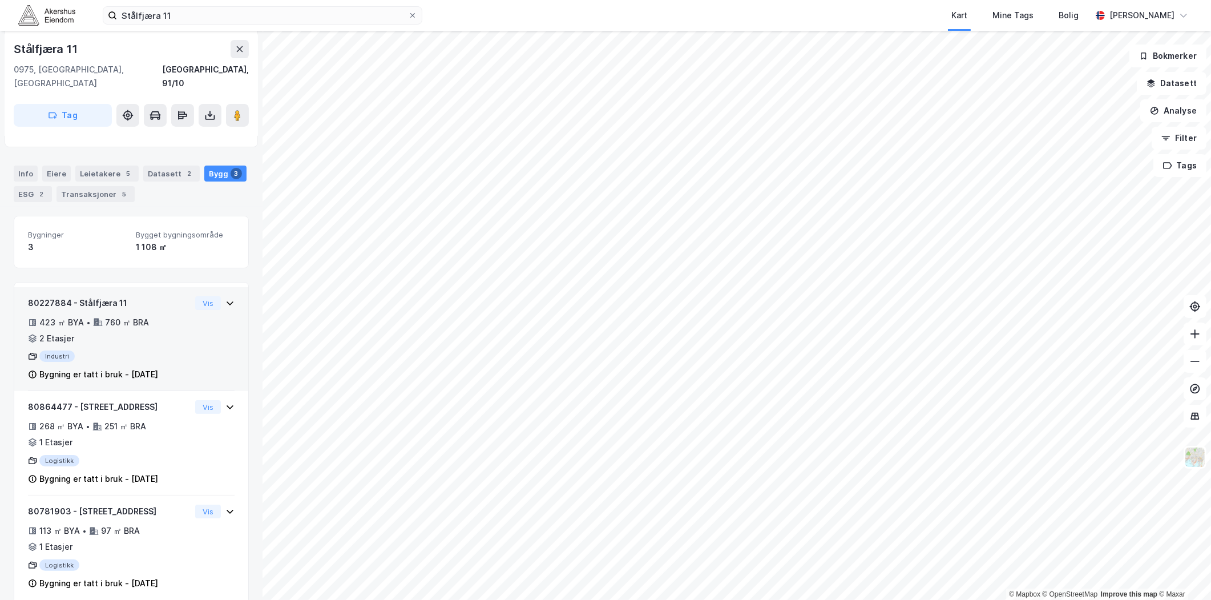
scroll to position [195, 0]
